Goal: Task Accomplishment & Management: Manage account settings

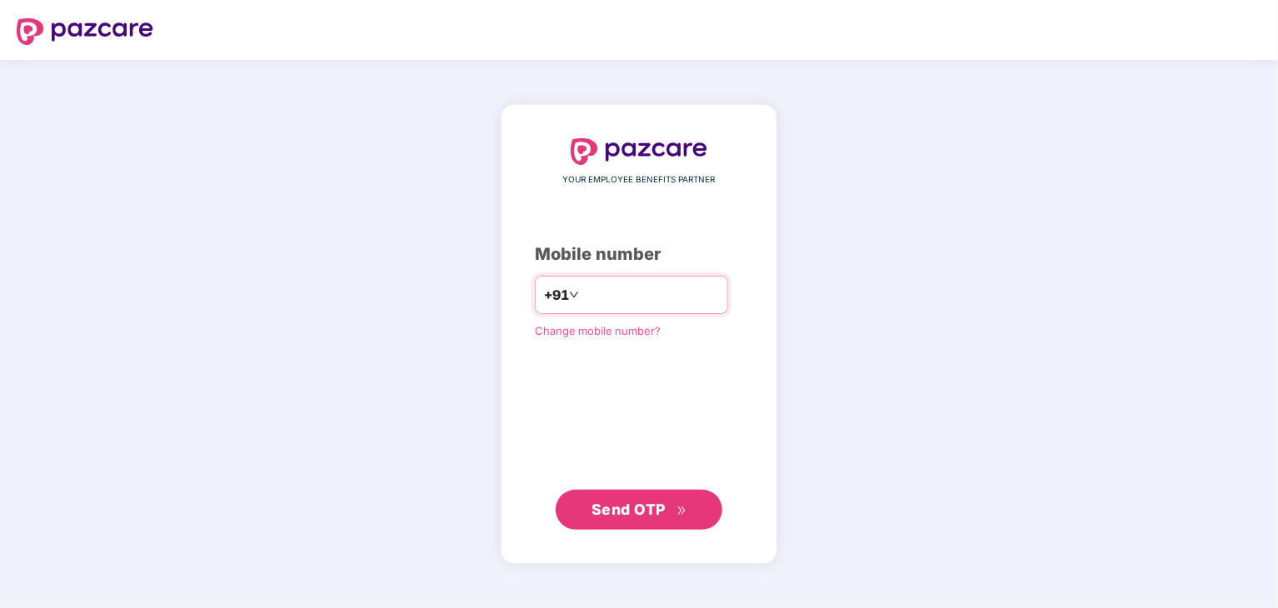
type input "**********"
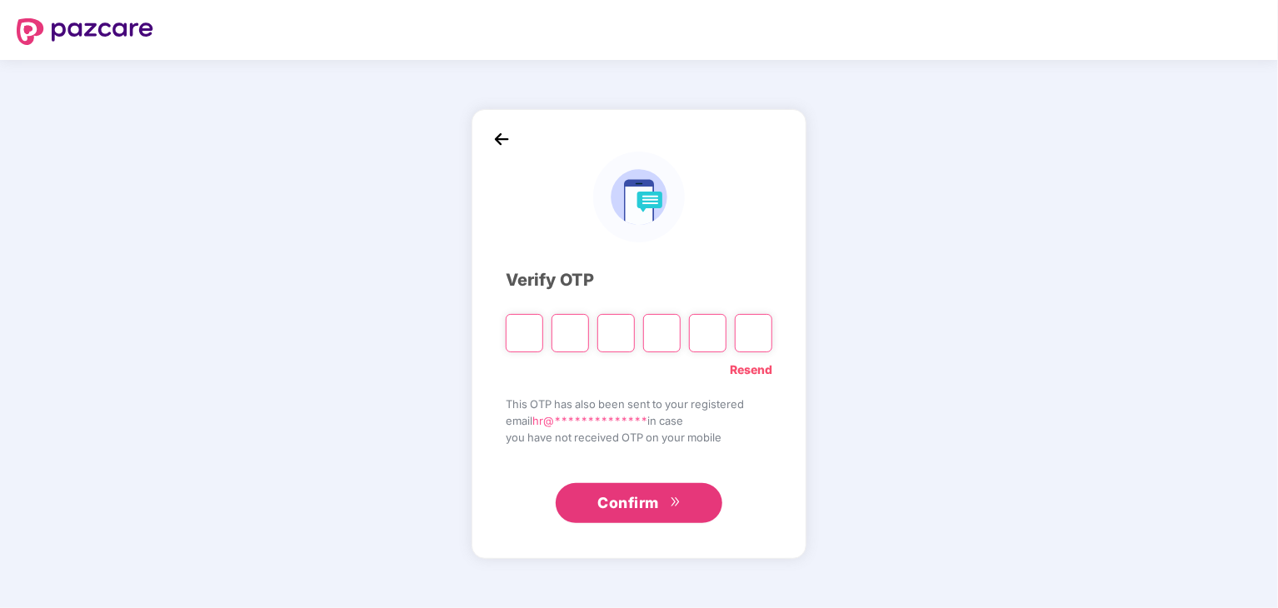
type input "*"
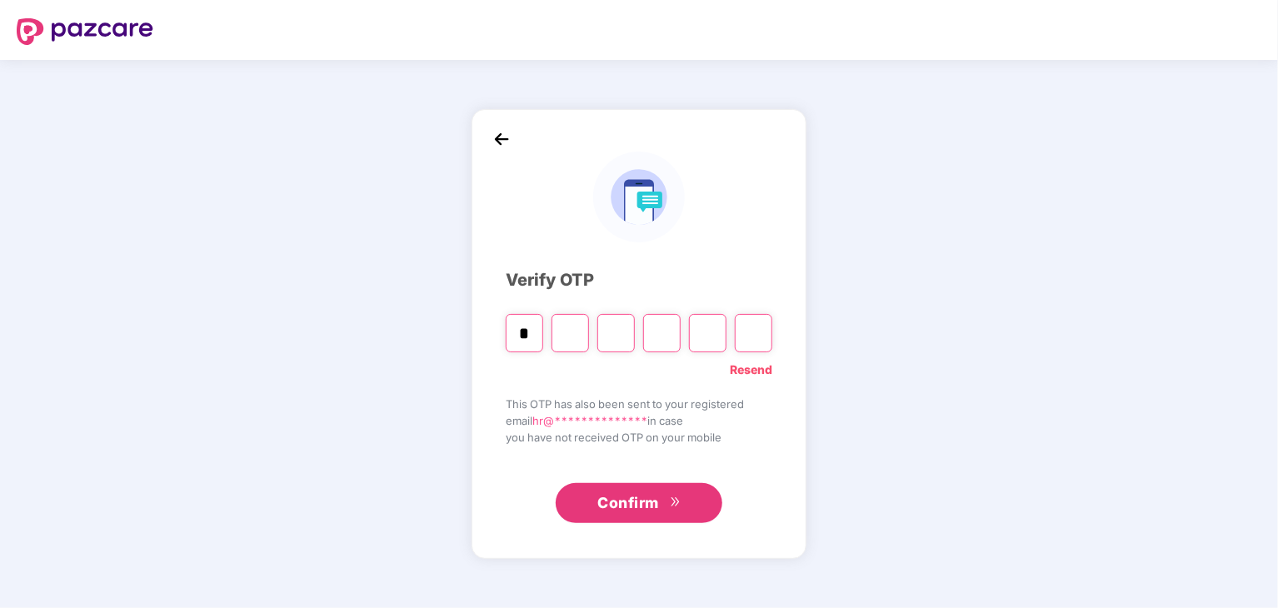
type input "*"
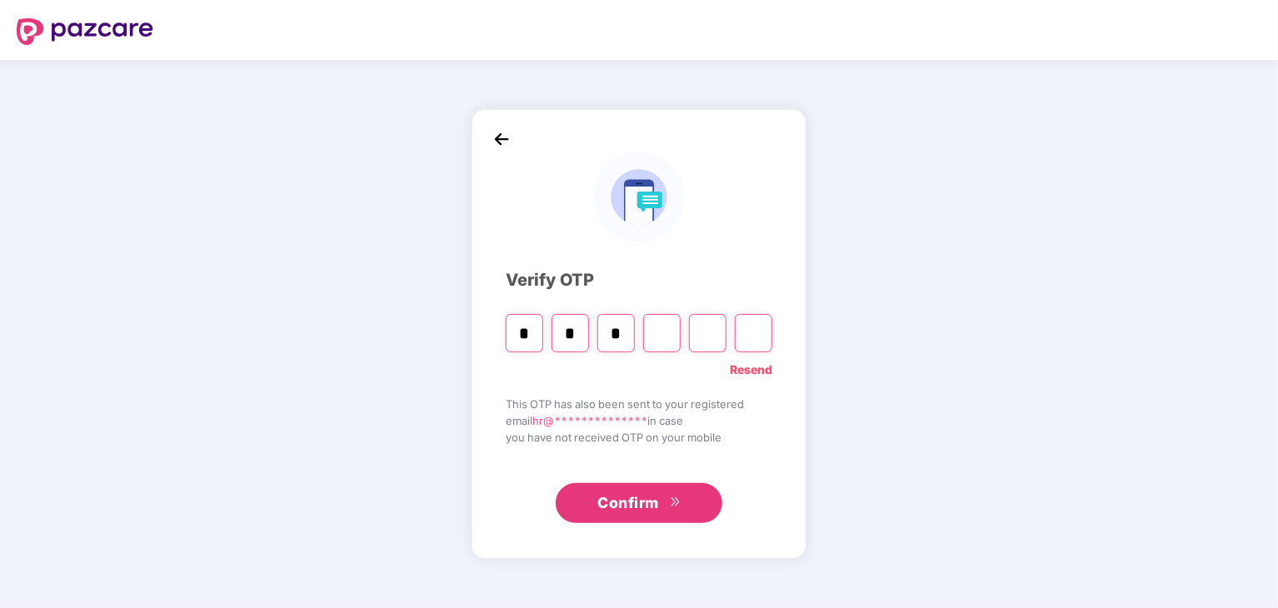
type input "*"
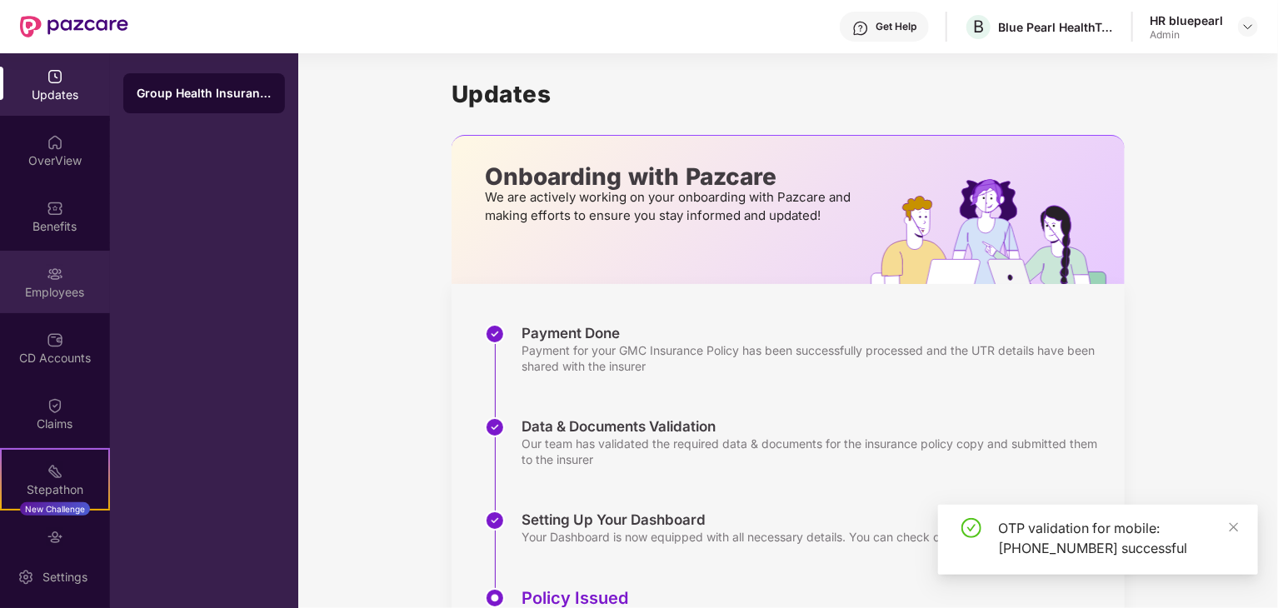
click at [50, 278] on img at bounding box center [55, 274] width 17 height 17
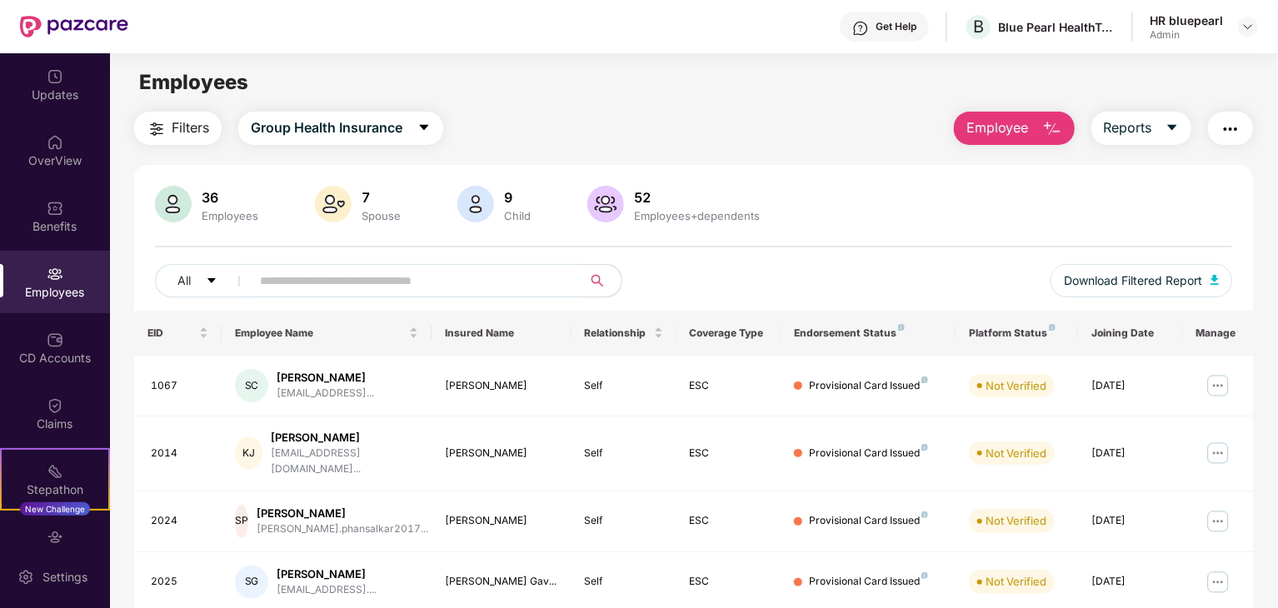
click at [501, 200] on div "9" at bounding box center [517, 197] width 33 height 17
click at [474, 201] on img at bounding box center [475, 204] width 37 height 37
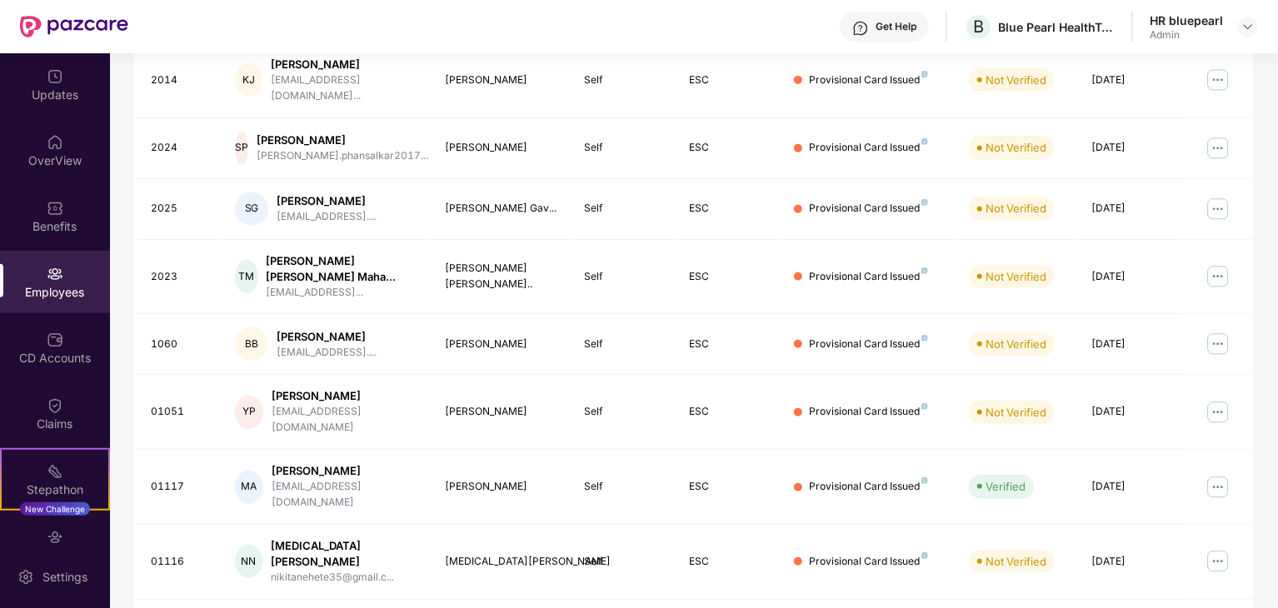
scroll to position [413, 0]
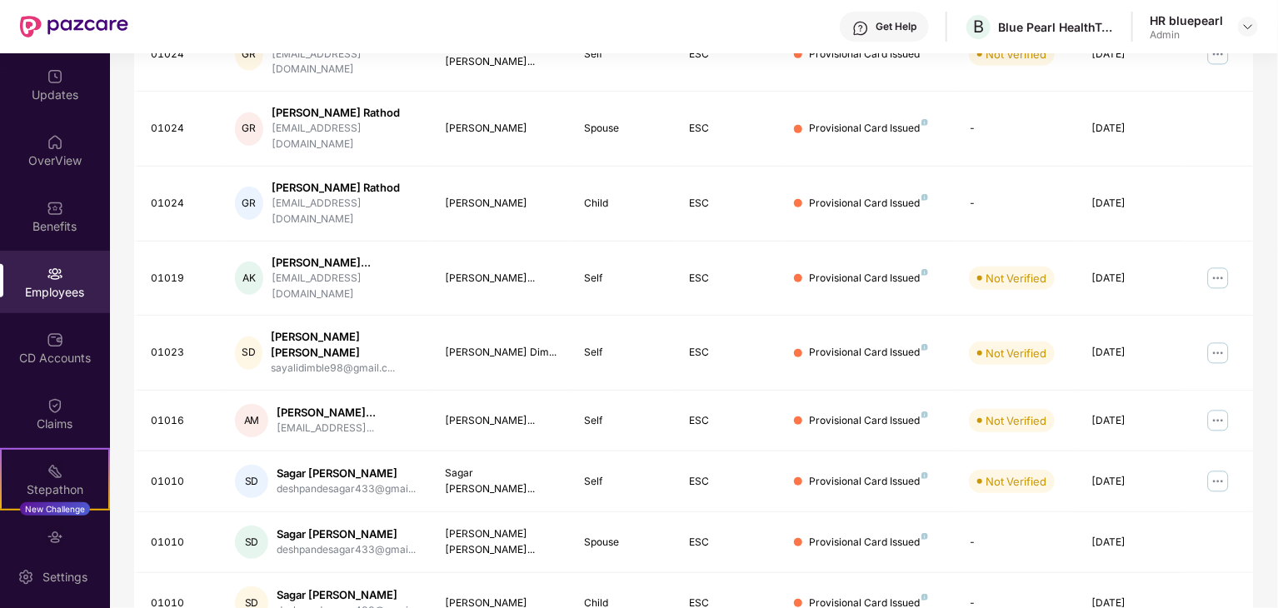
click at [1237, 588] on div "EID Employee Name Insured Name Relationship Coverage Type Endorsement Status Pl…" at bounding box center [693, 296] width 1119 height 797
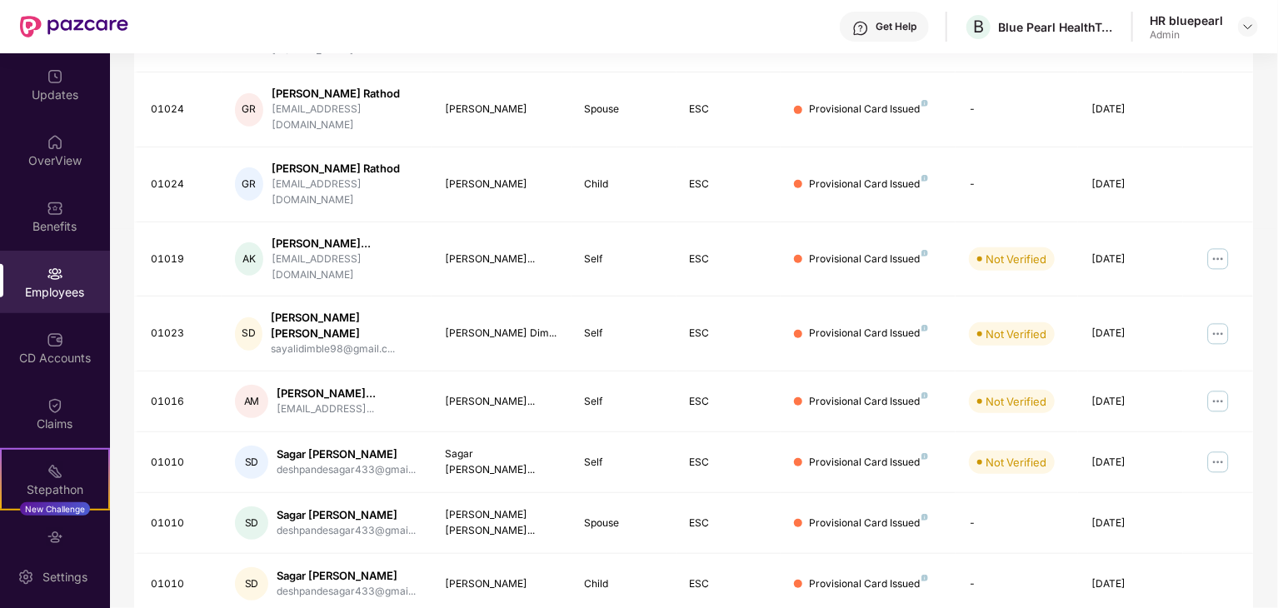
scroll to position [442, 0]
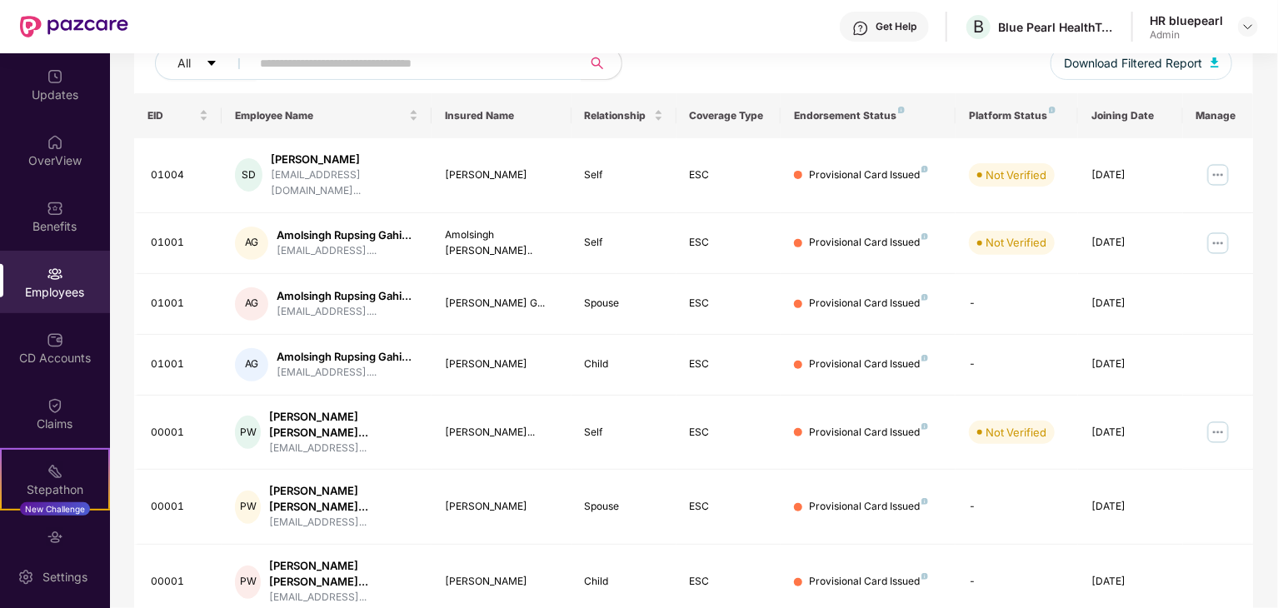
scroll to position [208, 0]
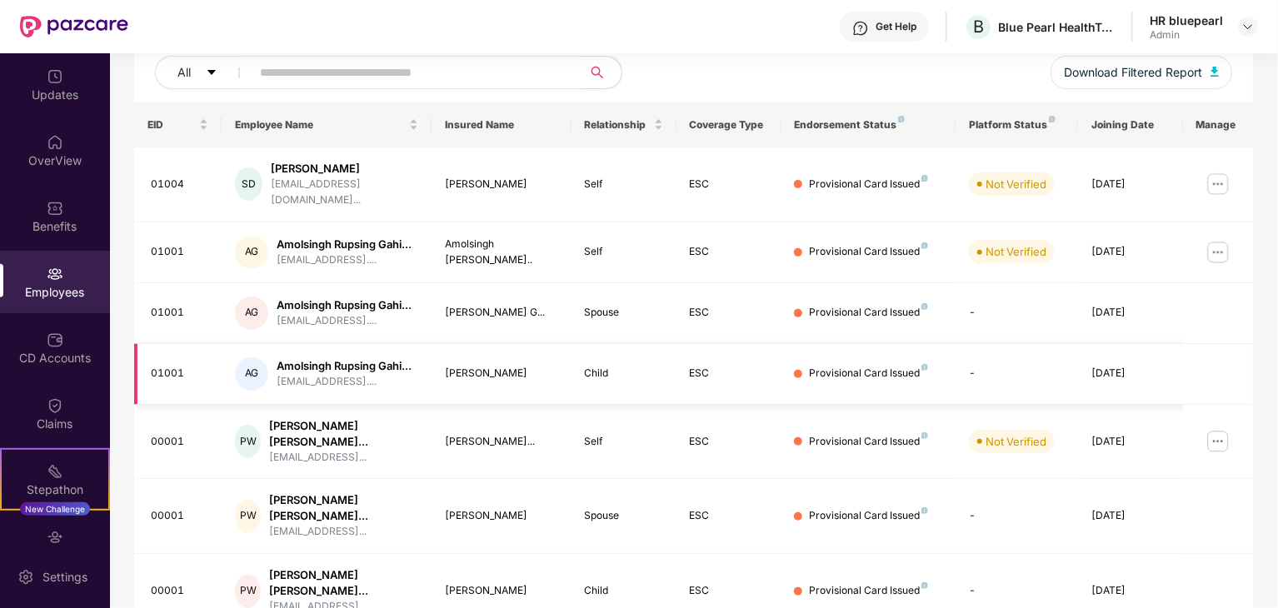
click at [487, 366] on div "Vivaan Gahirwar" at bounding box center [501, 374] width 113 height 16
click at [163, 366] on div "01001" at bounding box center [179, 374] width 57 height 16
click at [1213, 242] on img at bounding box center [1218, 252] width 27 height 27
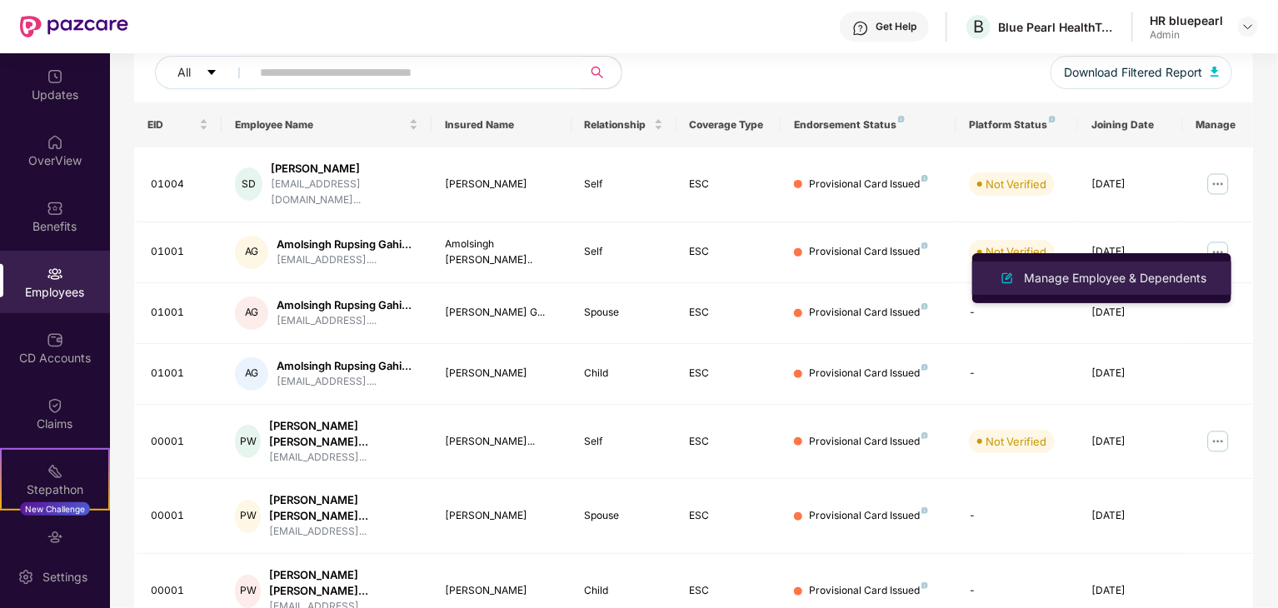
click at [1142, 277] on div "Manage Employee & Dependents" at bounding box center [1115, 278] width 189 height 18
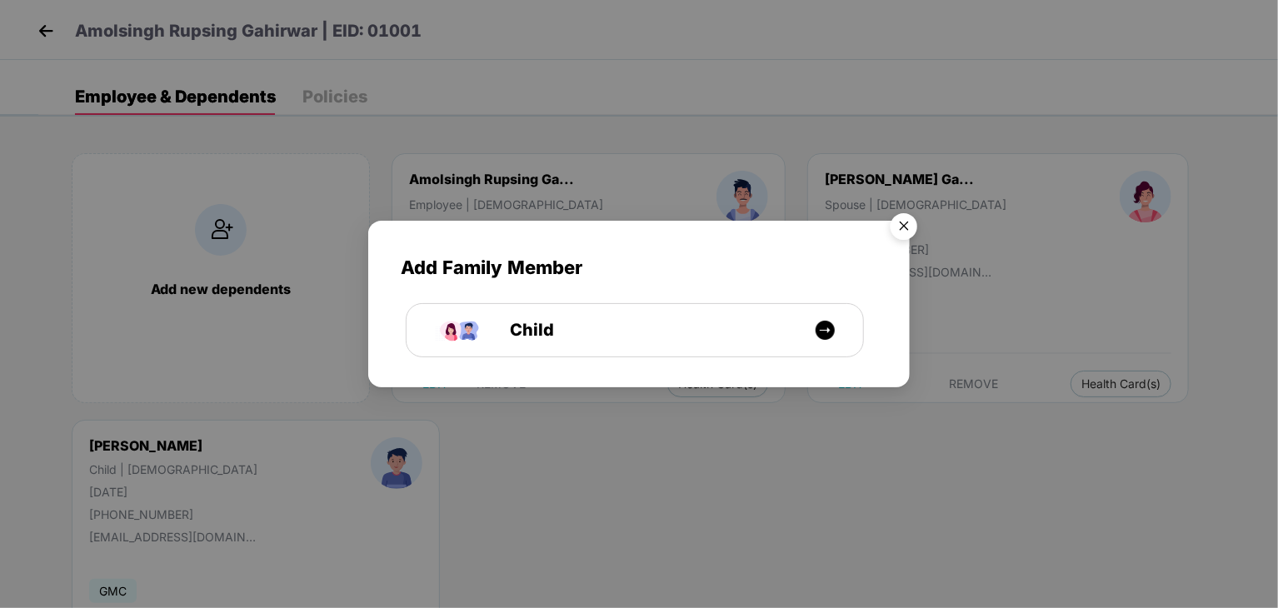
click at [908, 223] on img "Close" at bounding box center [904, 229] width 47 height 47
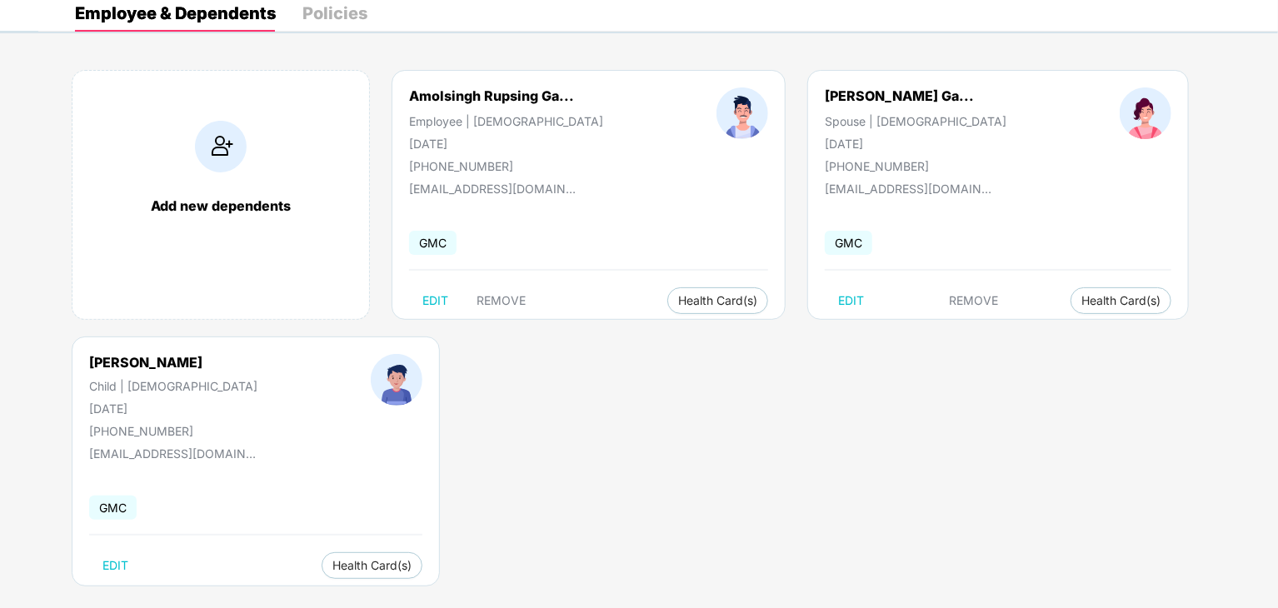
scroll to position [103, 0]
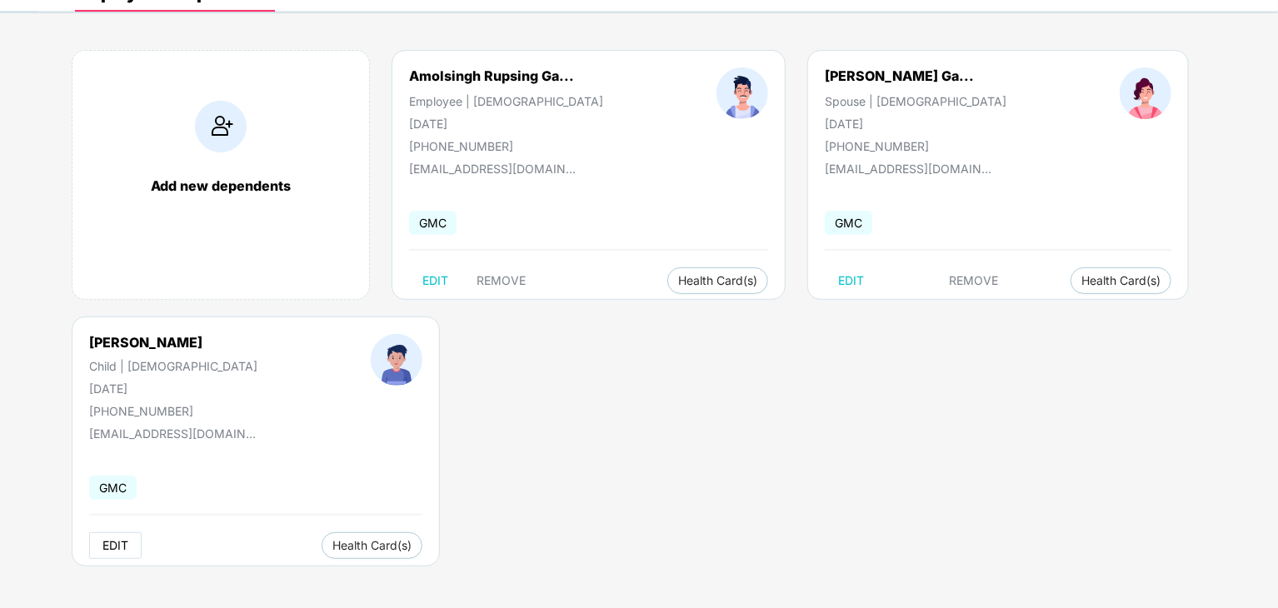
click at [120, 547] on span "EDIT" at bounding box center [115, 545] width 26 height 13
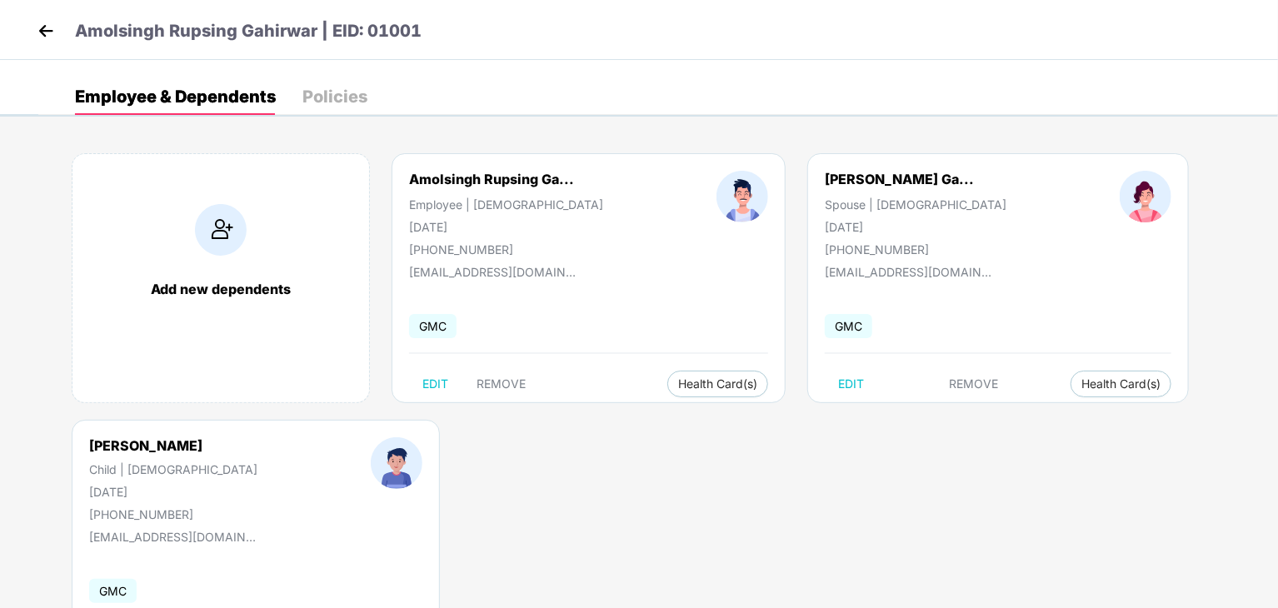
select select "*****"
select select "****"
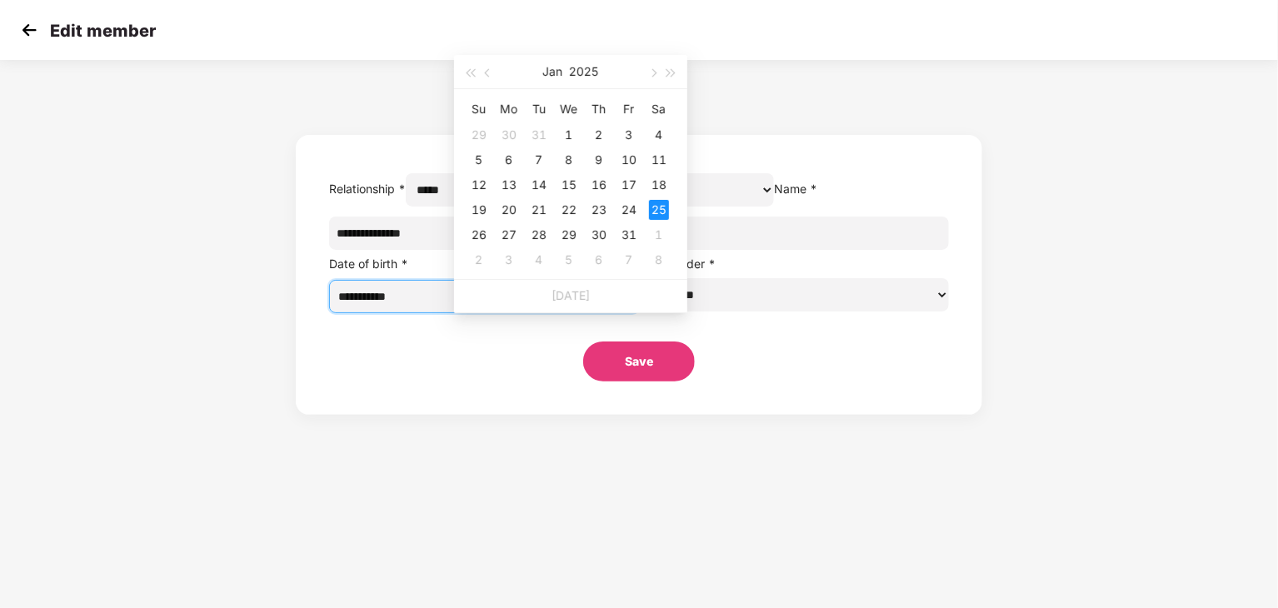
click at [513, 306] on input "**********" at bounding box center [476, 296] width 277 height 18
click at [588, 71] on button "2025" at bounding box center [584, 71] width 29 height 33
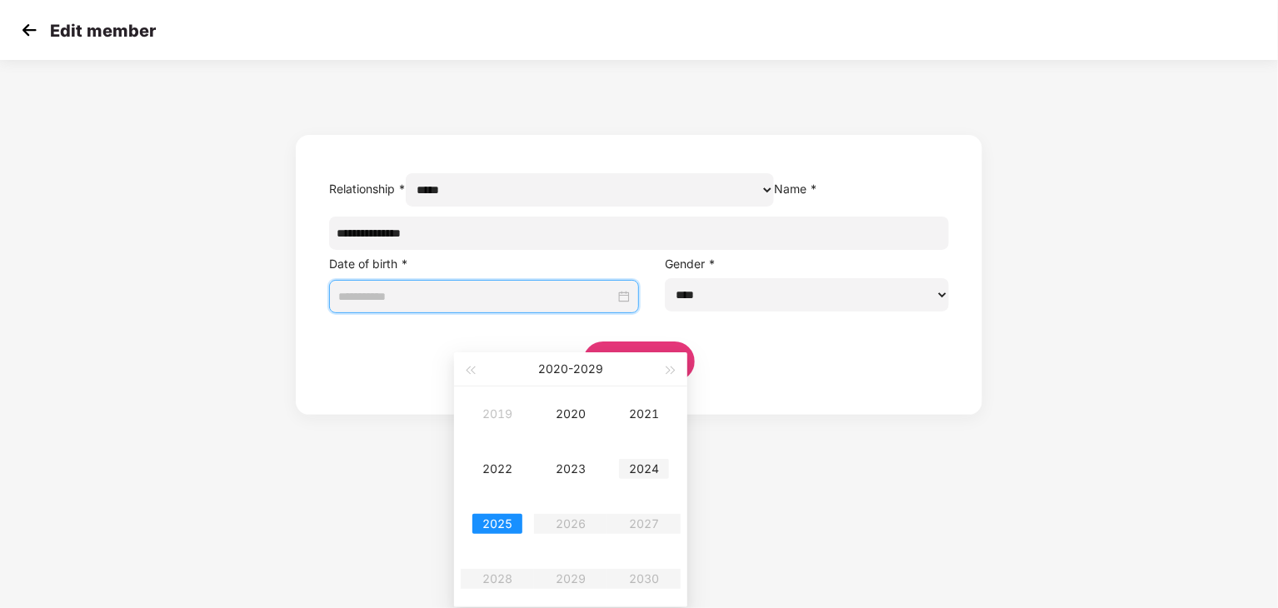
click at [641, 472] on div "2024" at bounding box center [644, 469] width 50 height 20
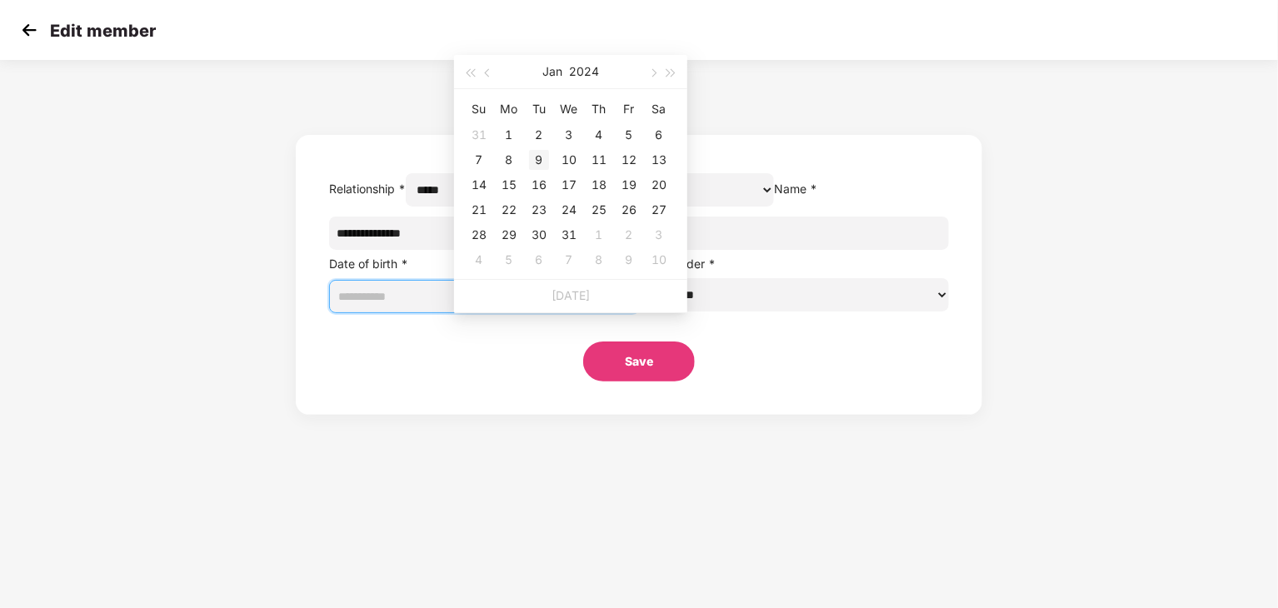
click at [540, 162] on div "9" at bounding box center [539, 160] width 20 height 20
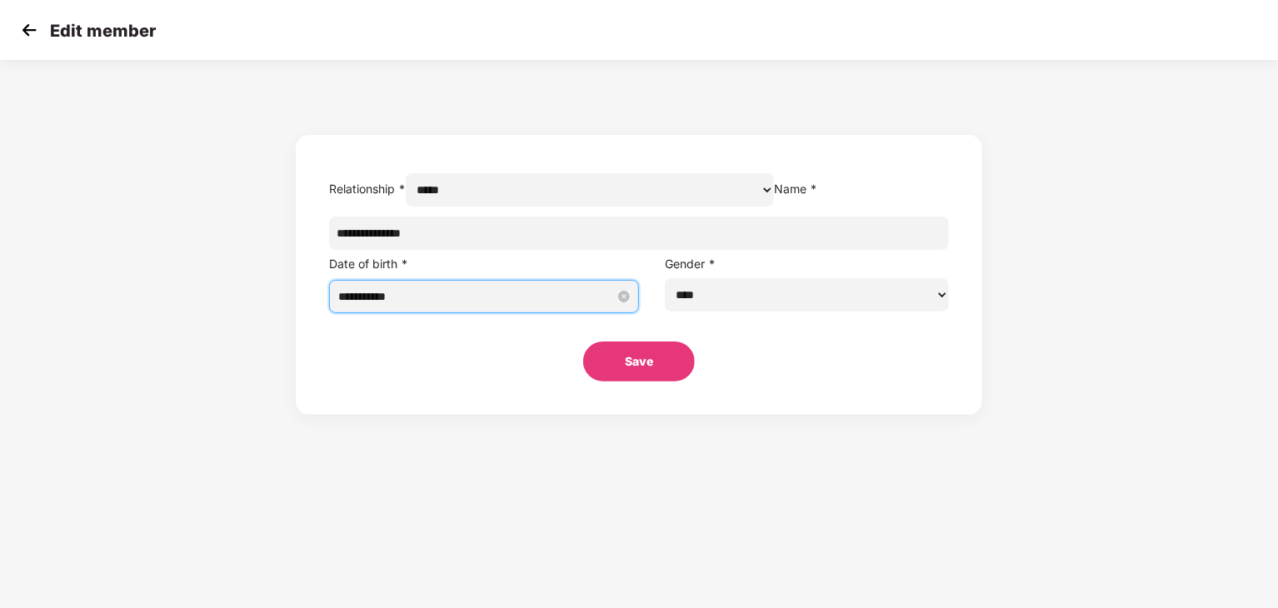
click at [493, 306] on input "**********" at bounding box center [476, 296] width 277 height 18
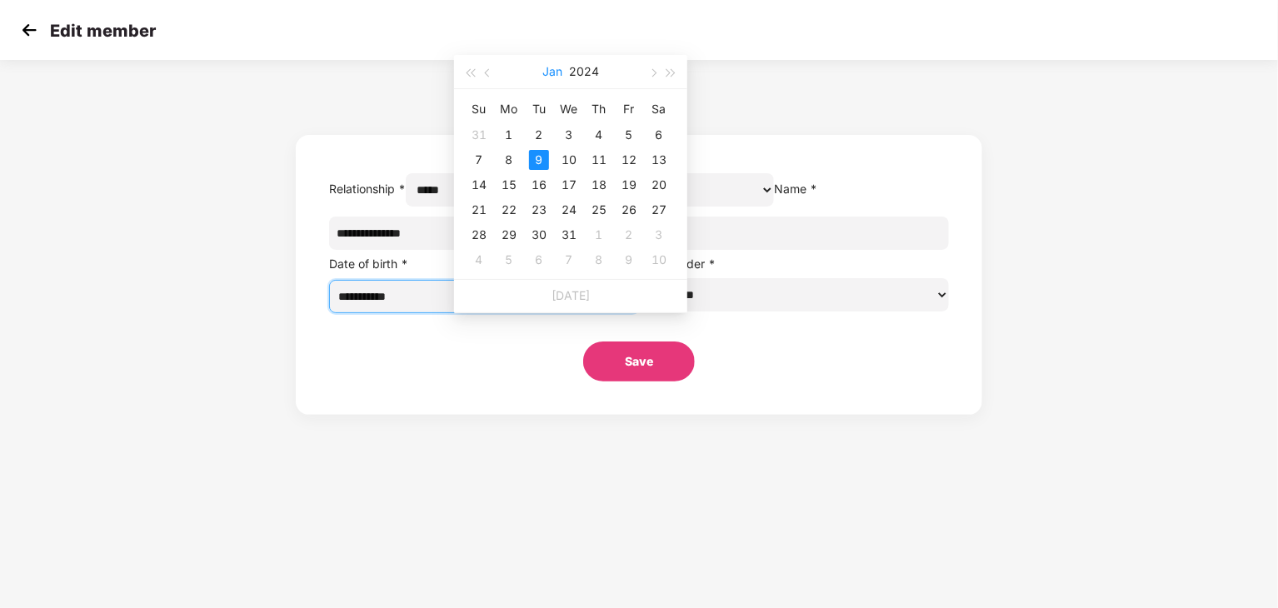
click at [552, 72] on button "Jan" at bounding box center [552, 71] width 20 height 33
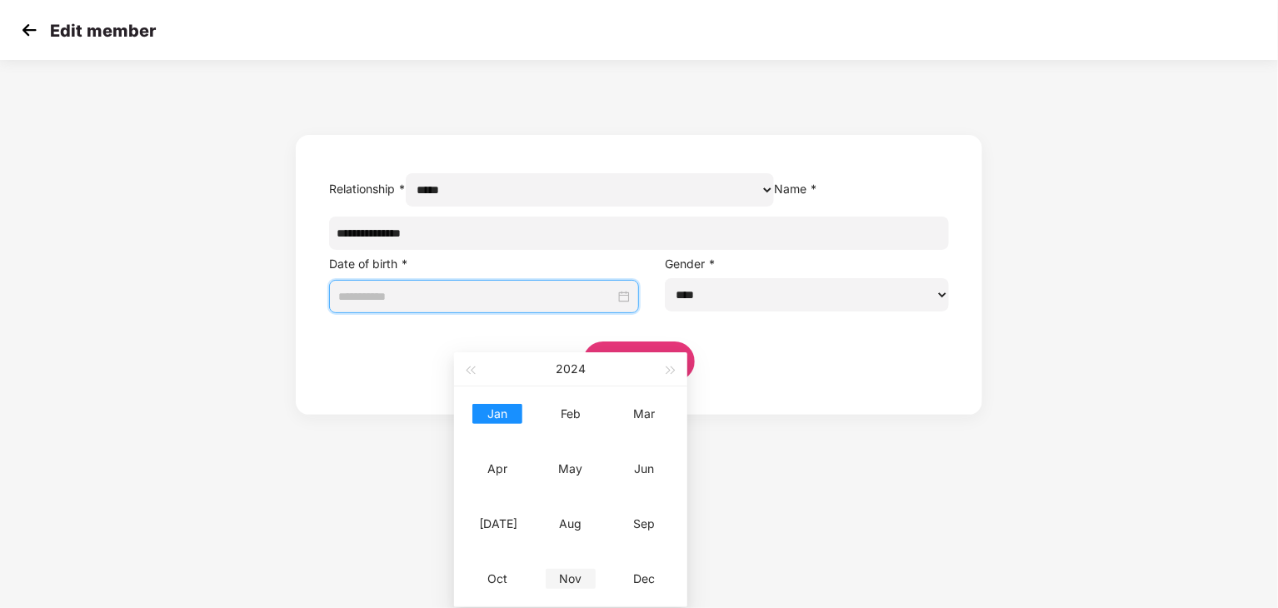
click at [567, 577] on div "Nov" at bounding box center [571, 579] width 50 height 20
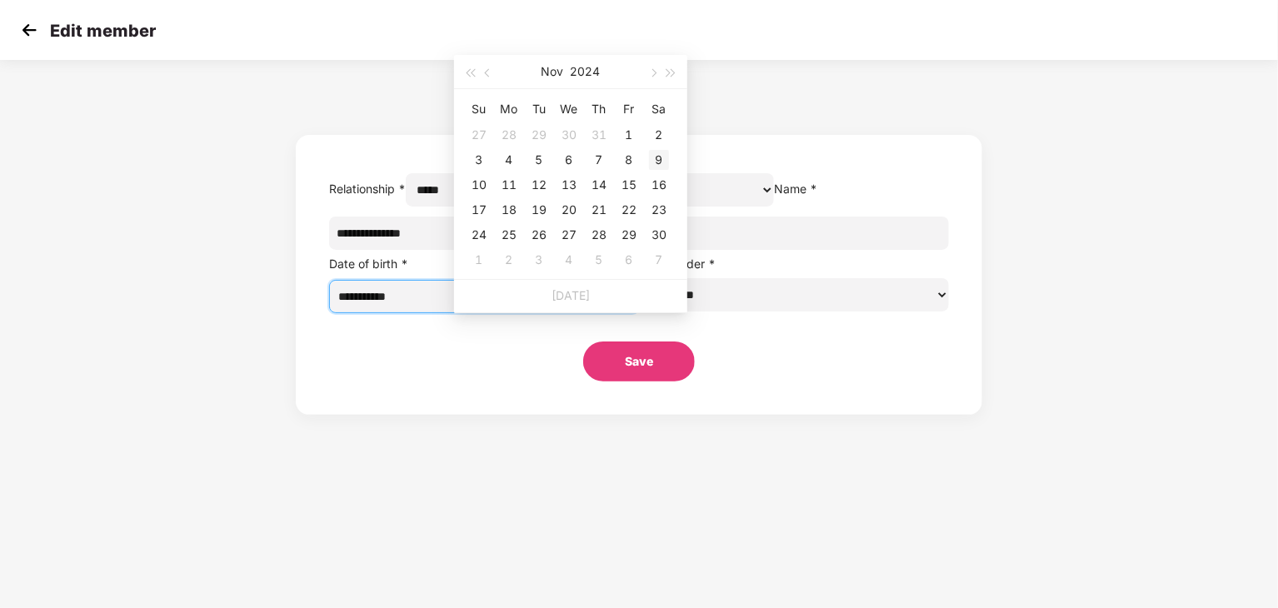
type input "**********"
click at [657, 161] on div "9" at bounding box center [659, 160] width 20 height 20
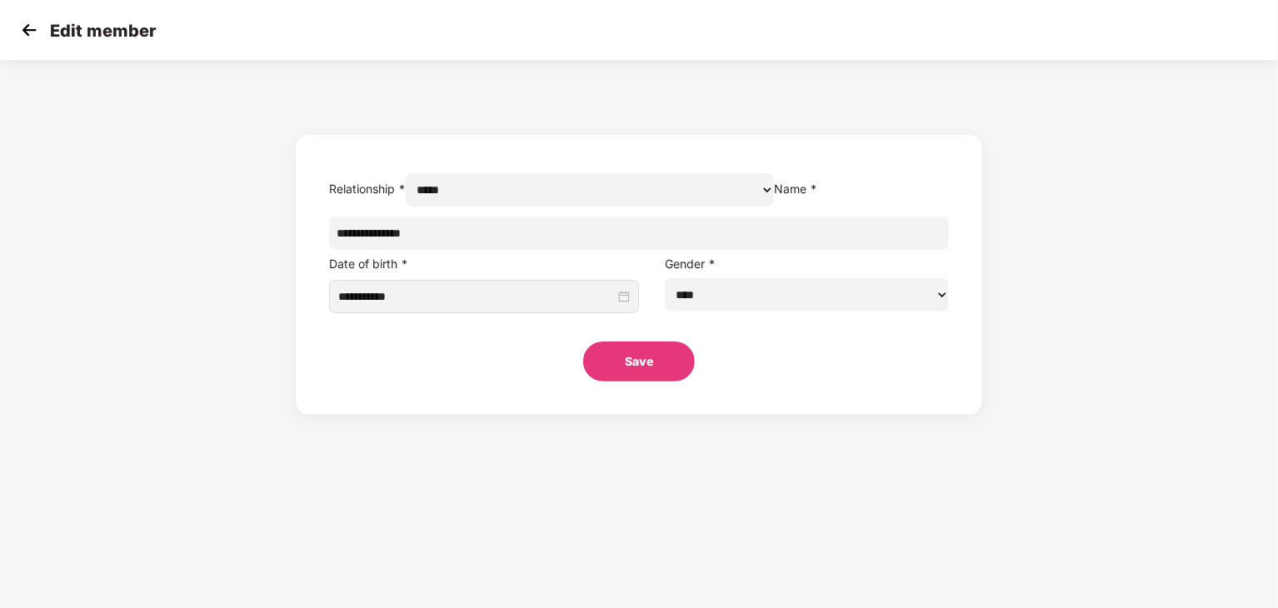
click at [616, 382] on button "Save" at bounding box center [639, 362] width 112 height 40
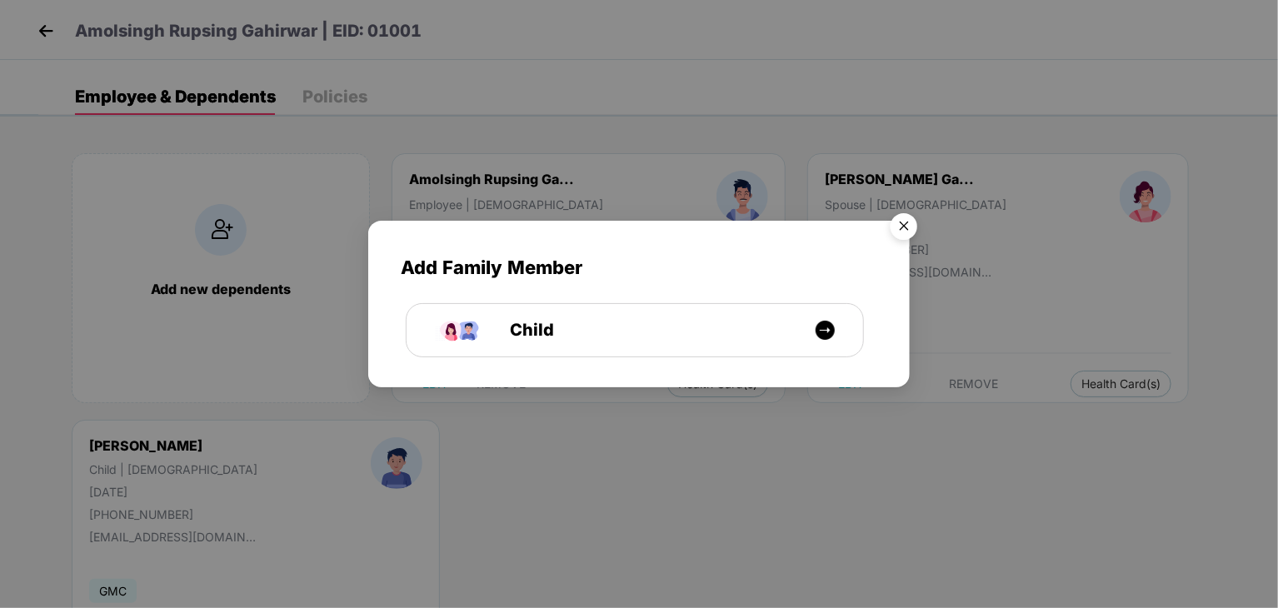
click at [900, 228] on img "Close" at bounding box center [904, 229] width 47 height 47
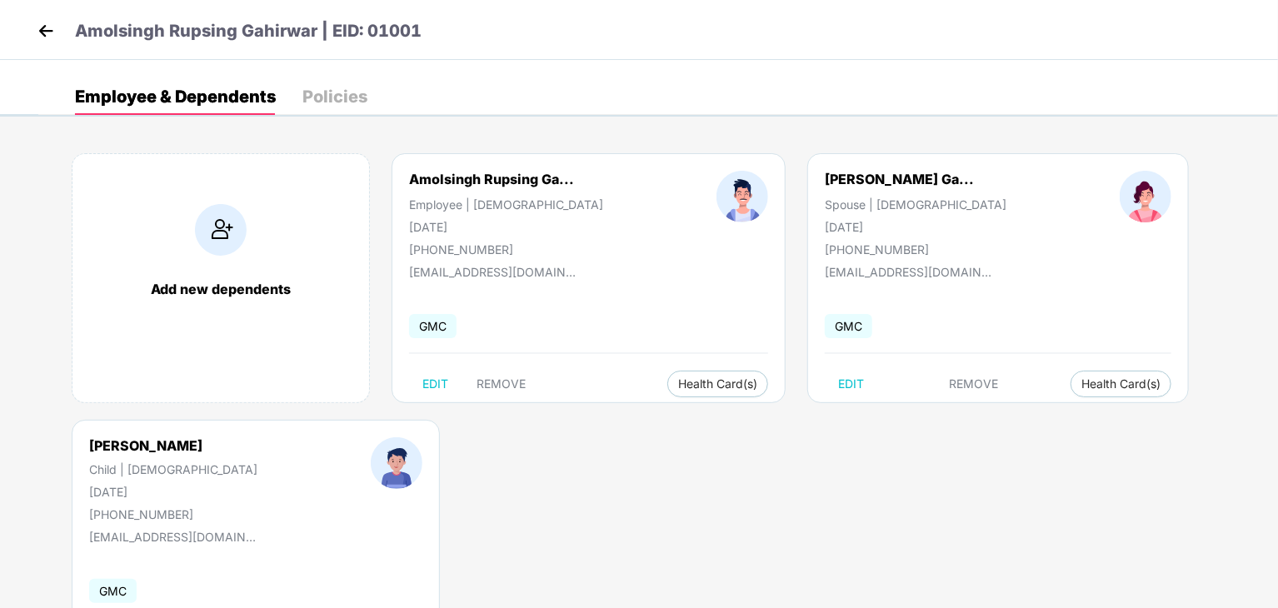
click at [47, 27] on img at bounding box center [45, 30] width 25 height 25
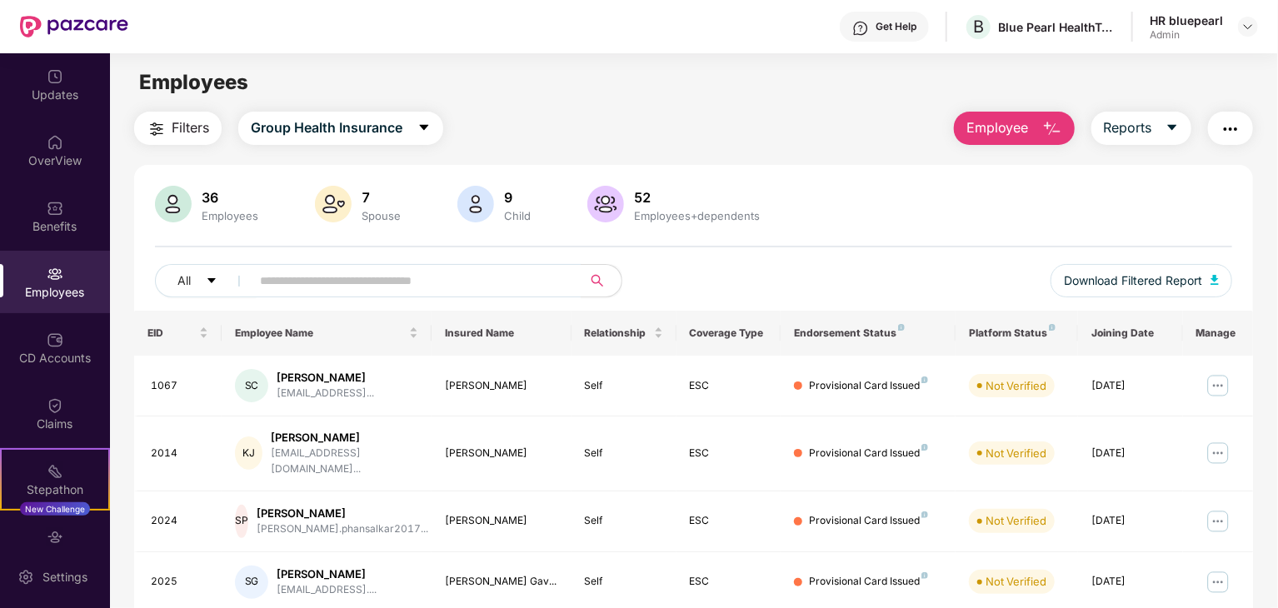
click at [1173, 27] on div "HR bluepearl" at bounding box center [1186, 20] width 73 height 16
click at [1242, 23] on img at bounding box center [1248, 26] width 13 height 13
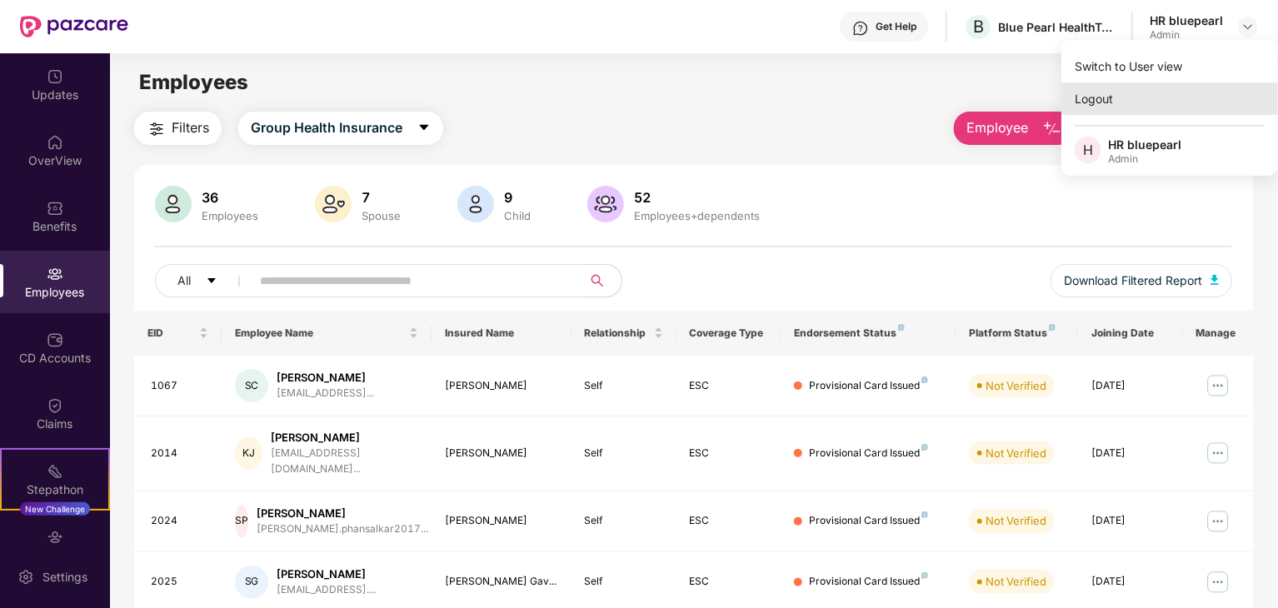
click at [1109, 107] on div "Logout" at bounding box center [1170, 98] width 217 height 32
